Goal: Obtain resource: Download file/media

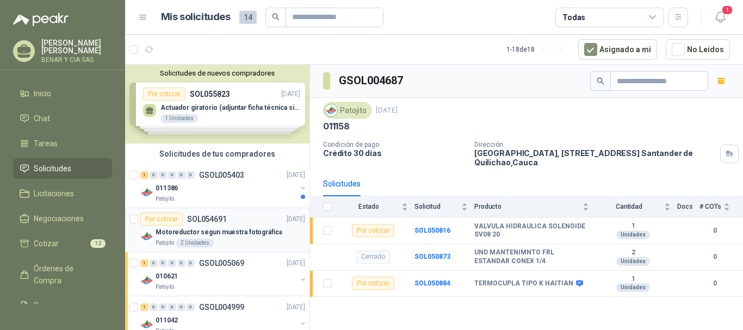
click at [169, 221] on div "Por cotizar" at bounding box center [161, 219] width 42 height 13
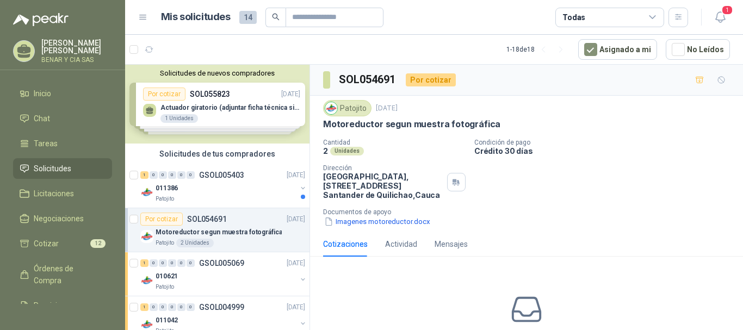
click at [523, 309] on icon at bounding box center [526, 310] width 34 height 34
click at [376, 223] on button "Imagenes motoreductor.docx" at bounding box center [377, 221] width 108 height 11
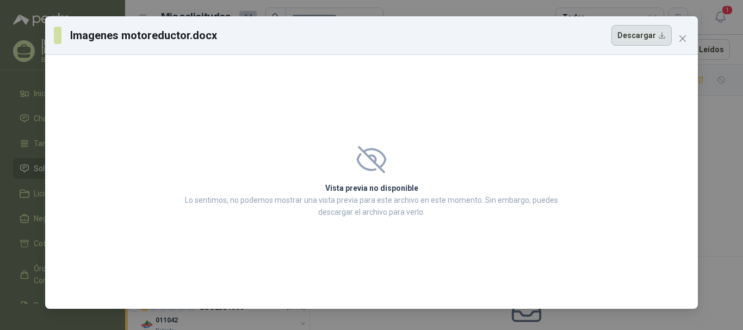
click at [662, 30] on button "Descargar" at bounding box center [641, 35] width 60 height 21
click at [684, 39] on icon "close" at bounding box center [682, 38] width 9 height 9
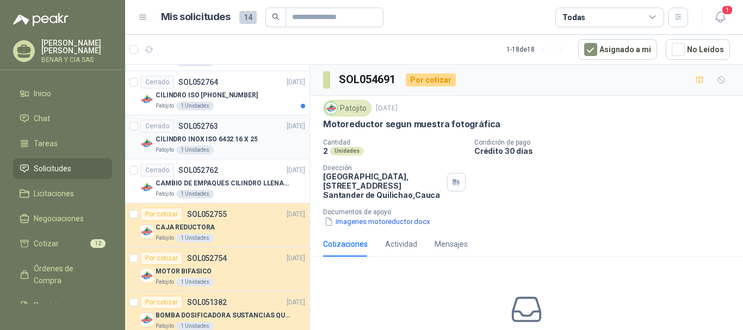
scroll to position [544, 0]
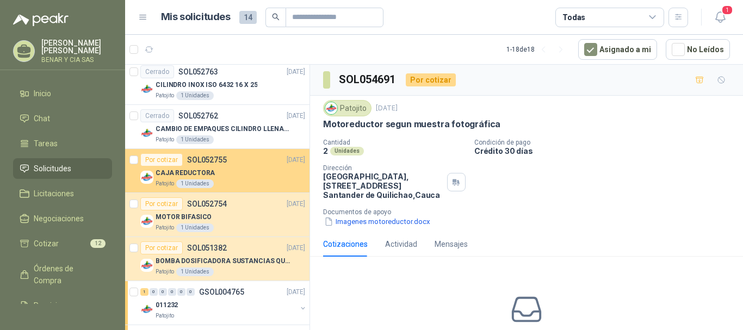
click at [168, 161] on div "Por cotizar" at bounding box center [161, 159] width 42 height 13
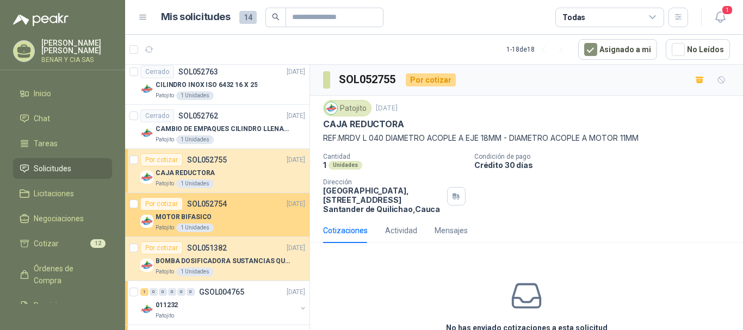
click at [201, 215] on p "MOTOR BIFASICO" at bounding box center [184, 217] width 56 height 10
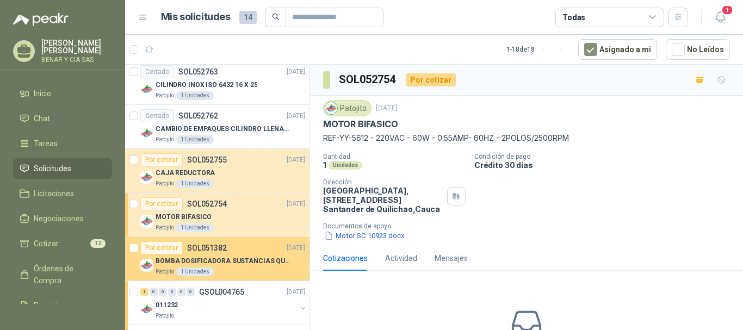
click at [194, 263] on p "BOMBA DOSIFICADORA SUSTANCIAS QUIMICAS" at bounding box center [223, 261] width 135 height 10
